Goal: Task Accomplishment & Management: Manage account settings

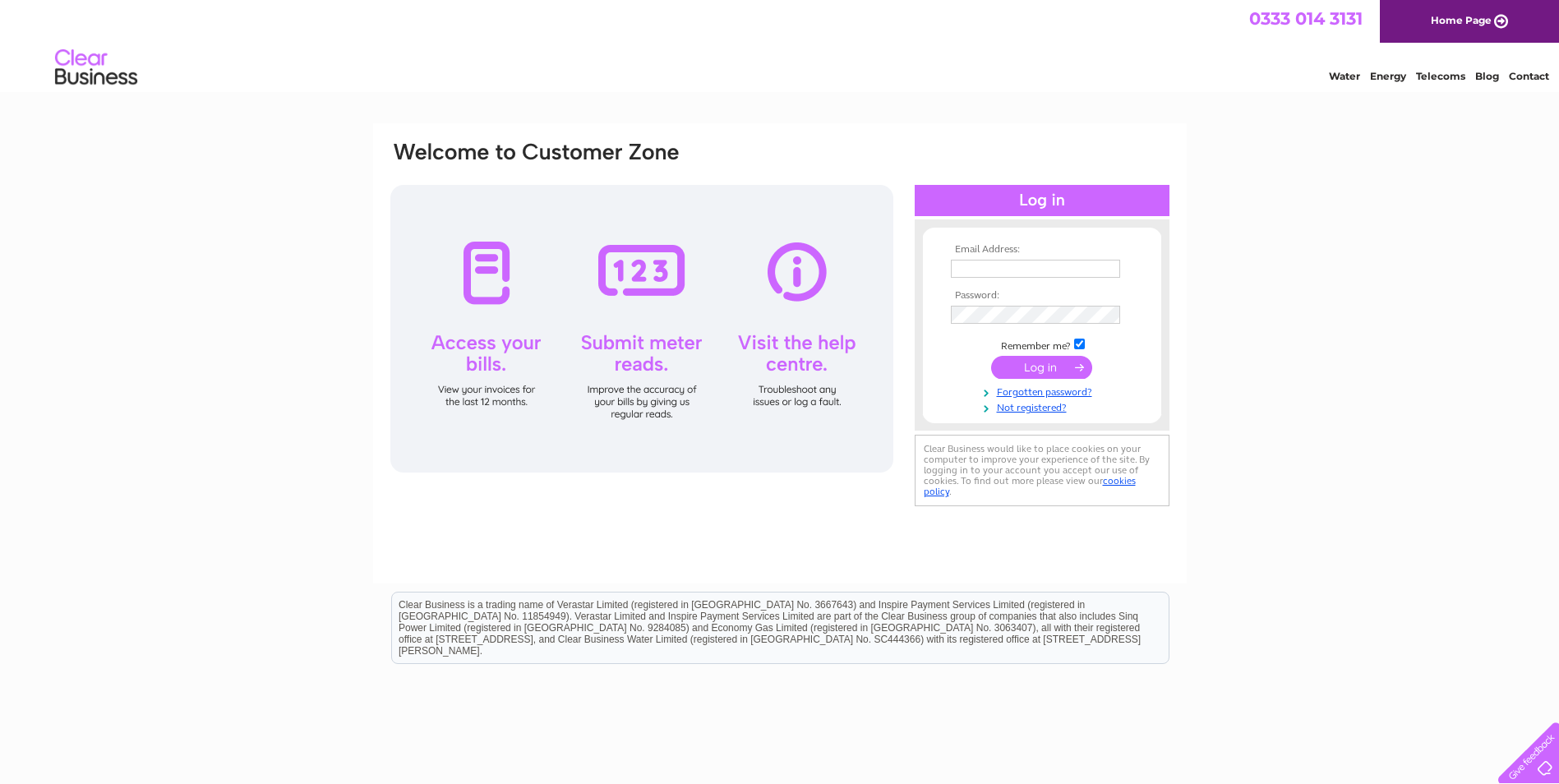
type input "[PERSON_NAME][EMAIL_ADDRESS][DOMAIN_NAME]"
click at [1047, 366] on input "submit" at bounding box center [1041, 367] width 101 height 23
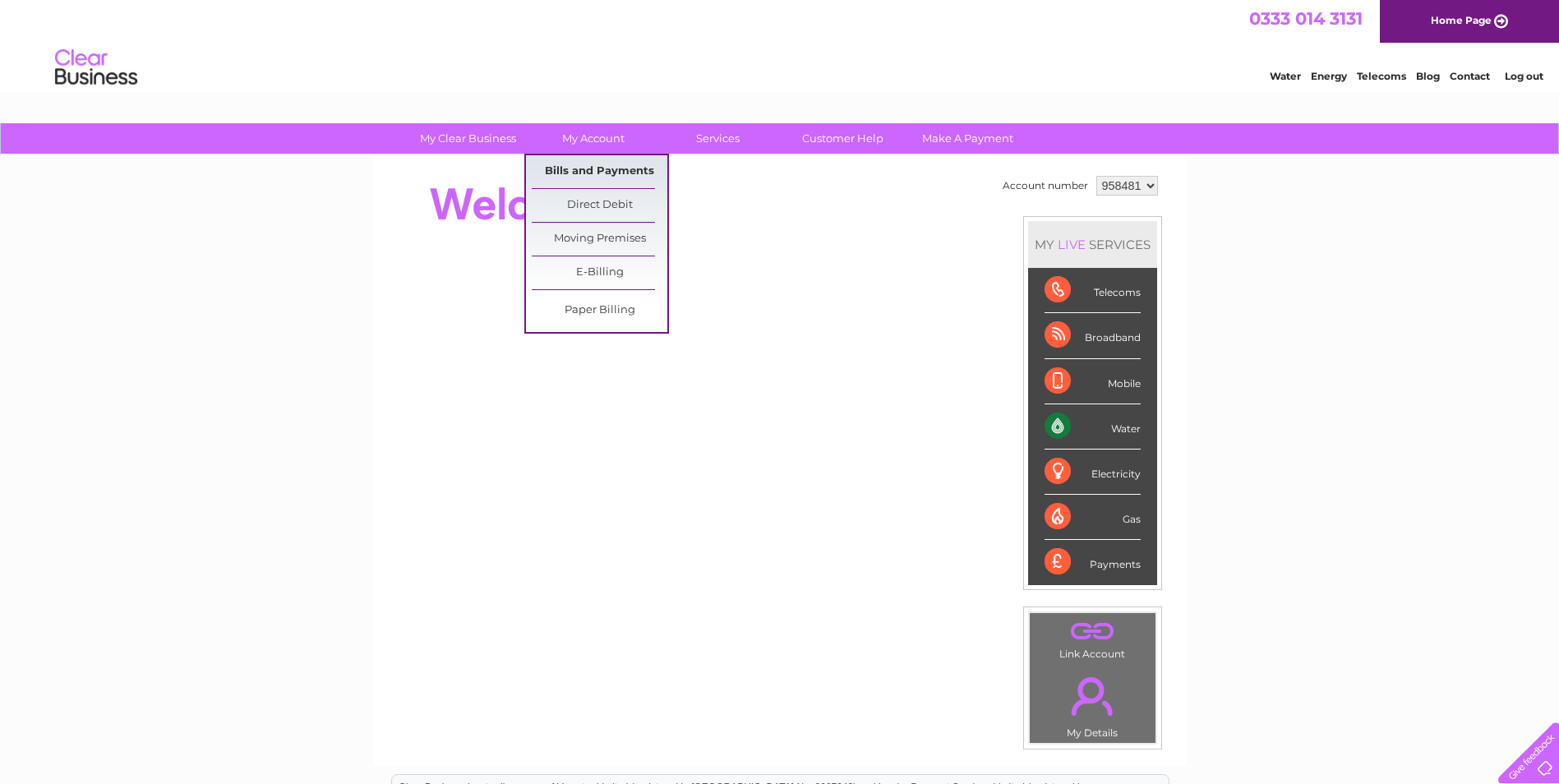
click at [589, 171] on link "Bills and Payments" at bounding box center [600, 172] width 136 height 33
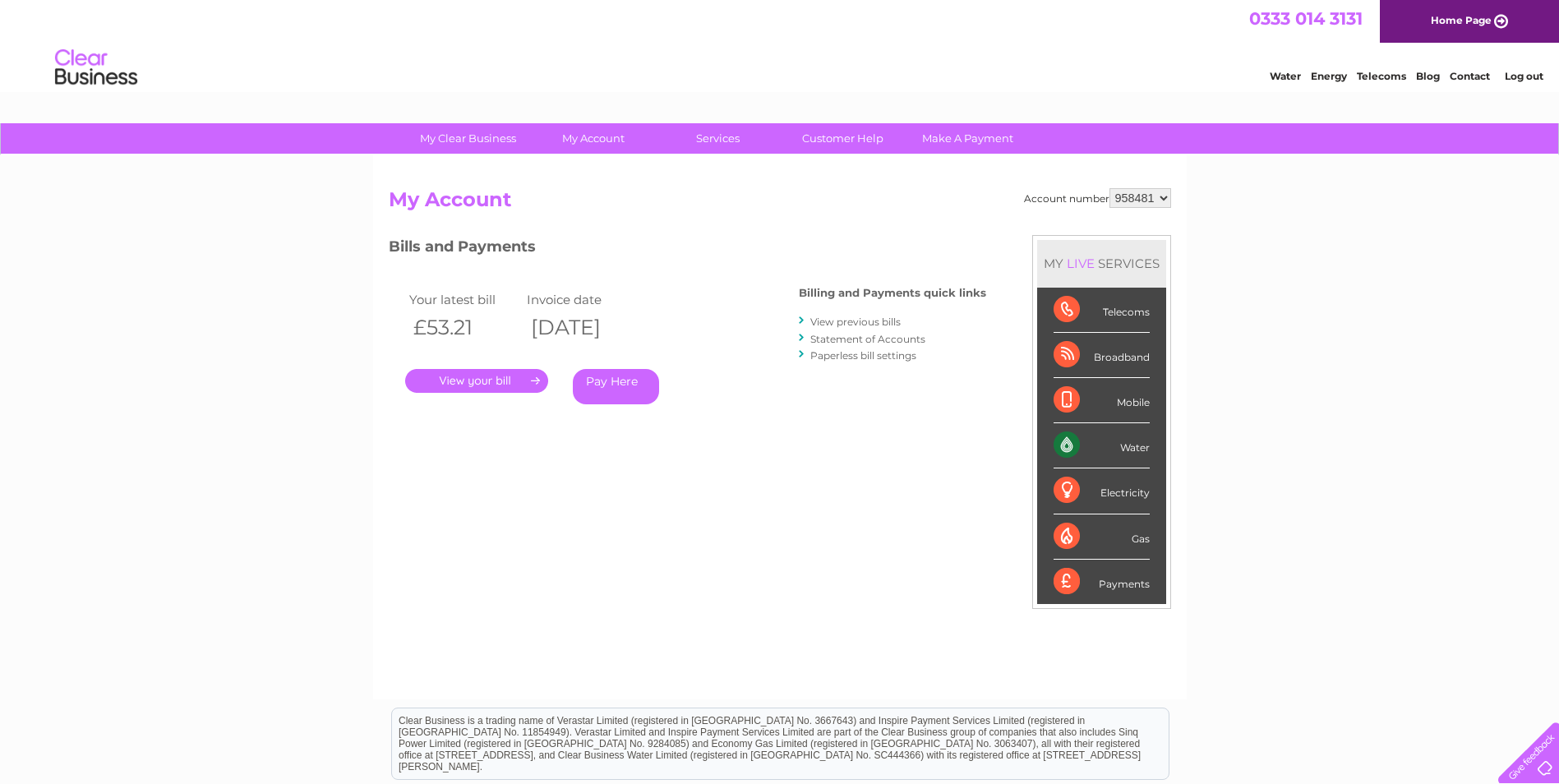
click at [491, 376] on link "." at bounding box center [476, 381] width 143 height 24
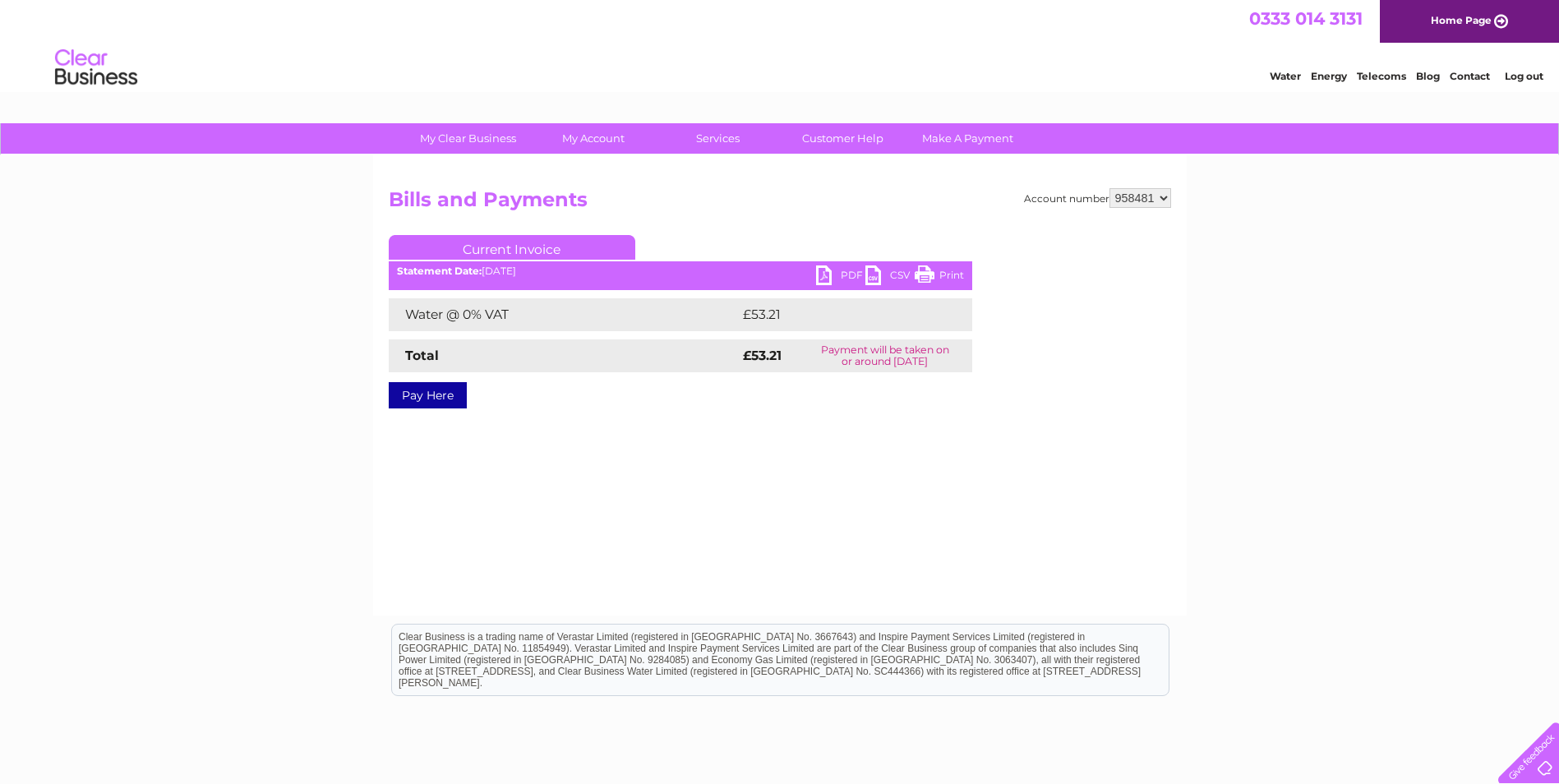
click at [828, 277] on link "PDF" at bounding box center [841, 277] width 49 height 24
